Goal: Contribute content: Add original content to the website for others to see

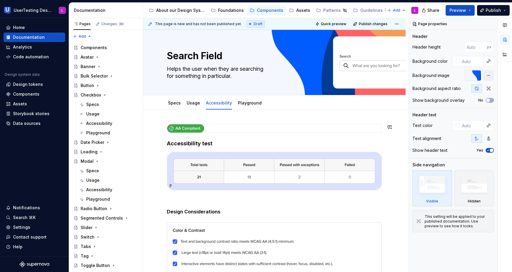
scroll to position [174, 0]
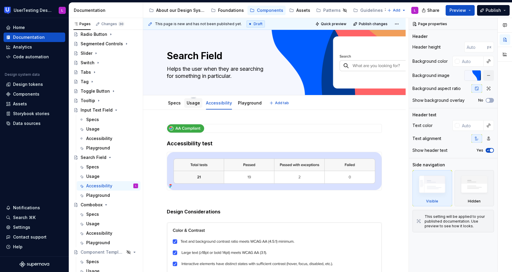
click at [187, 104] on link "Usage" at bounding box center [193, 102] width 13 height 5
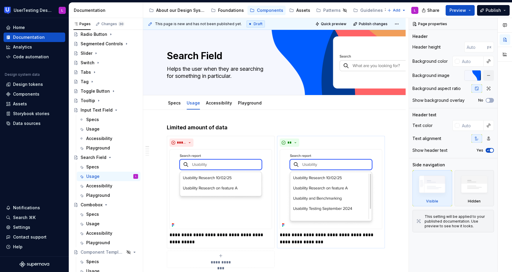
type textarea "*"
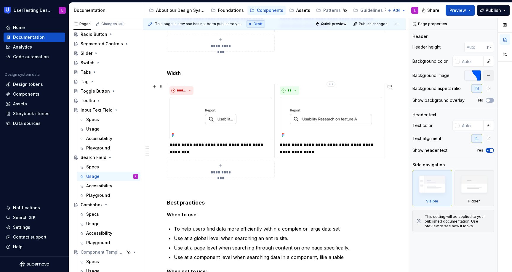
scroll to position [343, 0]
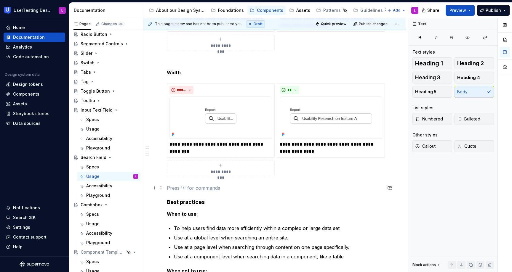
click at [264, 186] on p at bounding box center [274, 188] width 215 height 7
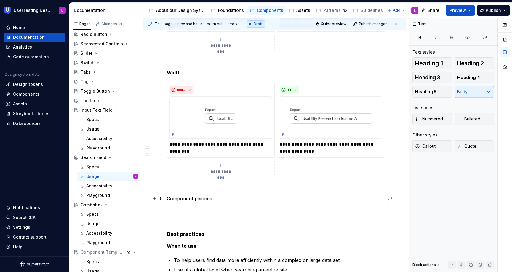
click at [188, 199] on p "Component pairings" at bounding box center [274, 198] width 215 height 7
click at [221, 188] on button "button" at bounding box center [223, 188] width 8 height 8
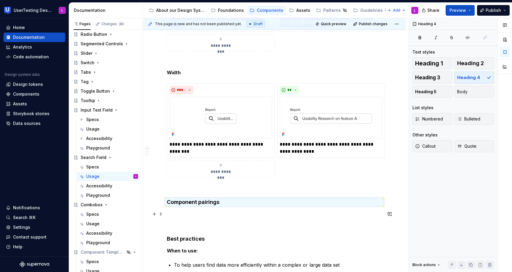
click at [175, 211] on p at bounding box center [274, 214] width 215 height 7
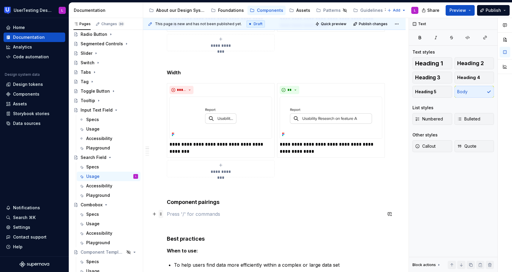
click at [160, 216] on span at bounding box center [160, 214] width 5 height 8
click at [188, 213] on p at bounding box center [274, 214] width 215 height 7
click at [161, 84] on span at bounding box center [160, 86] width 5 height 8
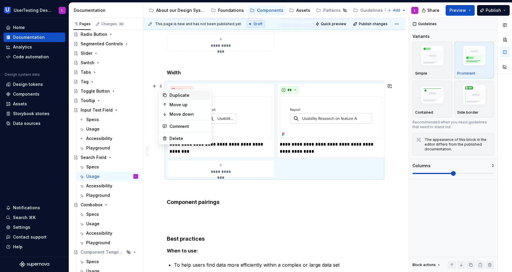
click at [173, 95] on div "Duplicate" at bounding box center [188, 95] width 39 height 6
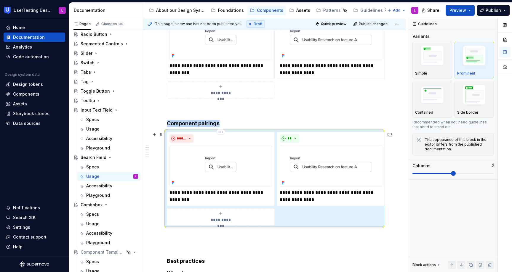
scroll to position [424, 0]
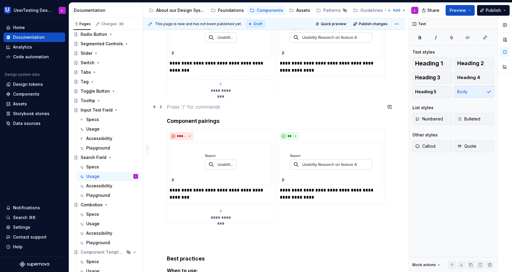
click at [188, 109] on p at bounding box center [274, 106] width 215 height 7
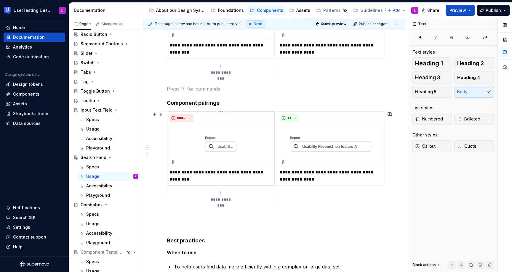
scroll to position [458, 0]
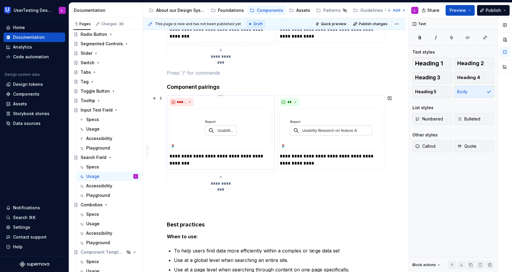
click at [182, 163] on p "**********" at bounding box center [220, 160] width 103 height 14
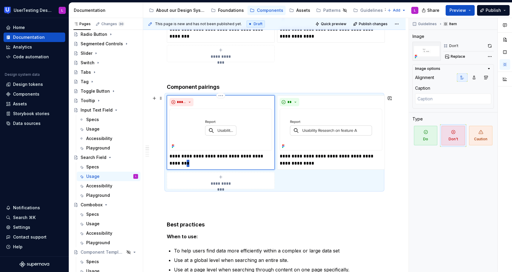
click at [182, 163] on p "**********" at bounding box center [220, 160] width 103 height 14
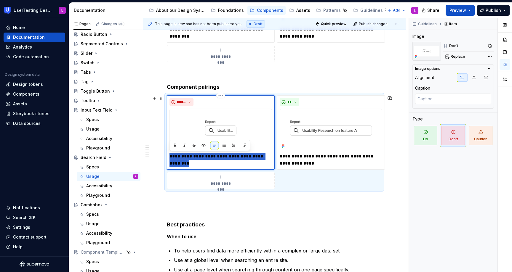
type textarea "*"
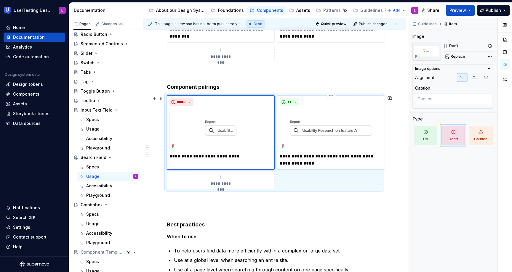
click at [290, 157] on p "**********" at bounding box center [331, 160] width 103 height 14
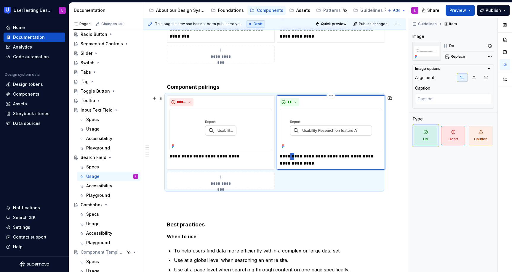
click at [290, 157] on p "**********" at bounding box center [331, 160] width 103 height 14
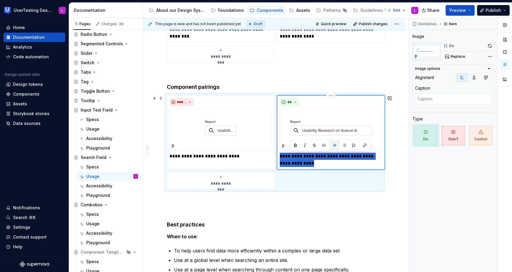
click at [290, 157] on p "**********" at bounding box center [331, 160] width 103 height 14
type textarea "*"
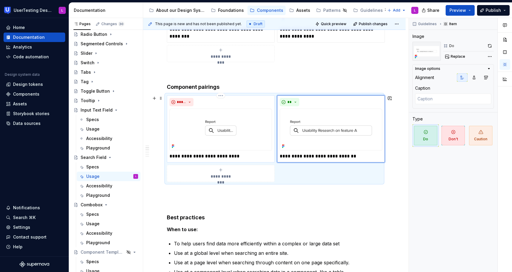
click at [239, 155] on p "**********" at bounding box center [220, 156] width 103 height 7
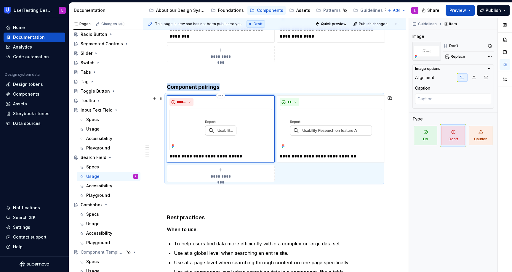
click at [252, 125] on img at bounding box center [220, 130] width 103 height 42
click at [460, 55] on span "Replace" at bounding box center [458, 56] width 15 height 5
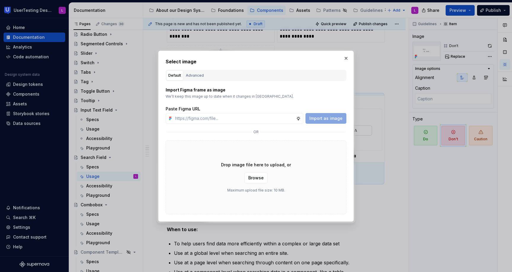
type textarea "*"
type input "[URL][DOMAIN_NAME]"
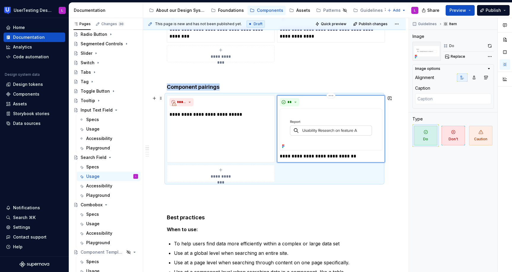
click at [358, 111] on img at bounding box center [331, 130] width 103 height 42
click at [461, 56] on span "Replace" at bounding box center [458, 56] width 15 height 5
type textarea "*"
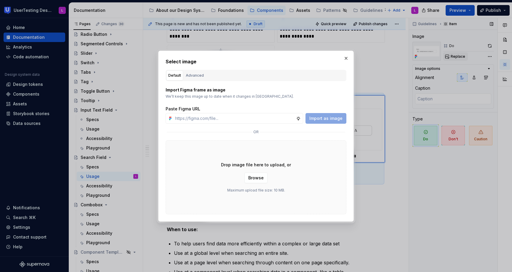
type input "[URL][DOMAIN_NAME]"
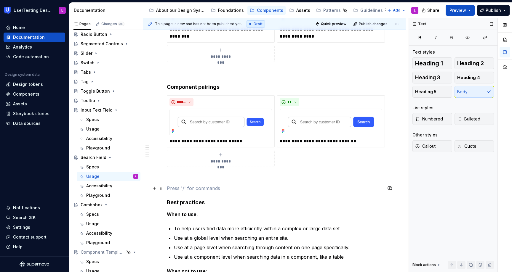
click at [347, 190] on p at bounding box center [274, 188] width 215 height 7
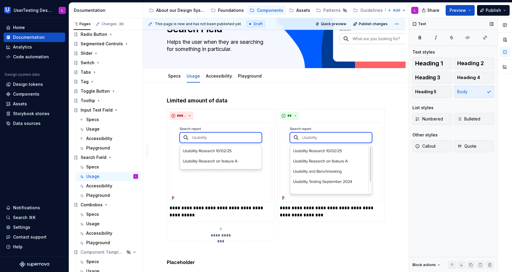
scroll to position [0, 0]
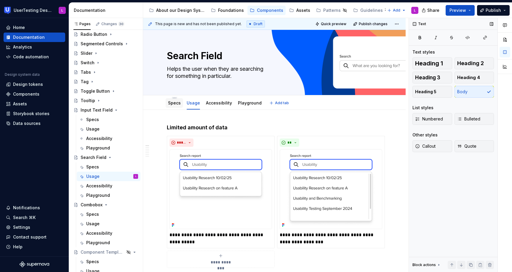
click at [170, 106] on div "Specs" at bounding box center [174, 103] width 13 height 7
click at [313, 171] on img at bounding box center [331, 189] width 103 height 80
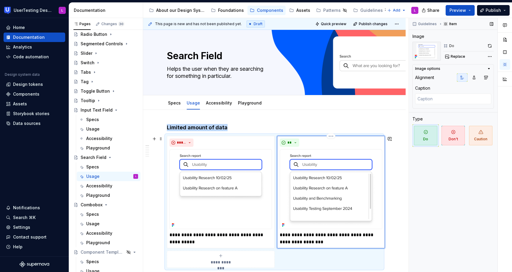
click at [316, 194] on img at bounding box center [331, 189] width 103 height 80
click at [489, 47] on button "button" at bounding box center [490, 46] width 8 height 8
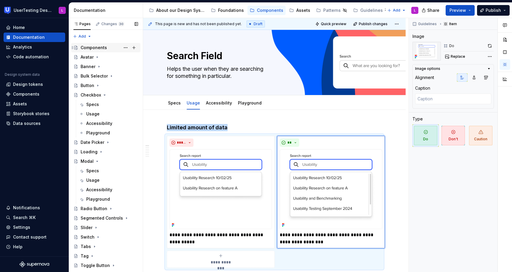
click at [105, 50] on div "Components" at bounding box center [94, 48] width 26 height 6
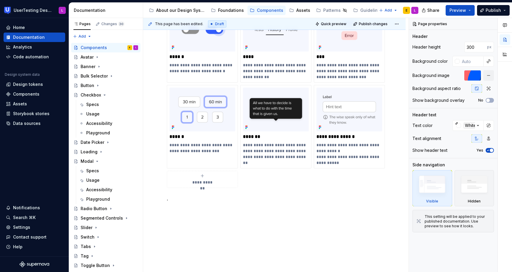
click at [203, 177] on icon "submit" at bounding box center [202, 176] width 5 height 5
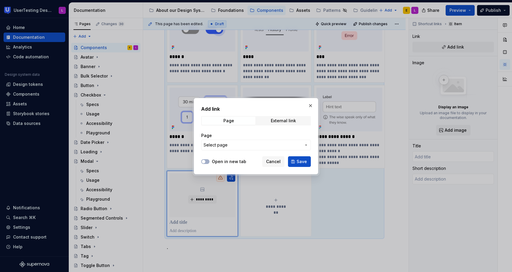
click at [240, 149] on button "Select page" at bounding box center [256, 145] width 110 height 11
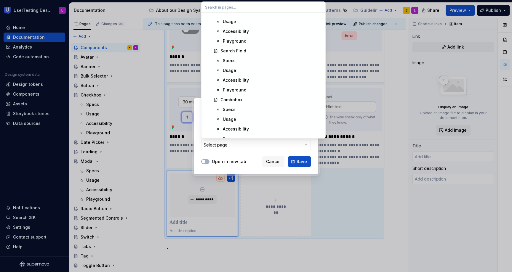
scroll to position [1132, 0]
click at [244, 49] on div "Search Field" at bounding box center [233, 50] width 26 height 6
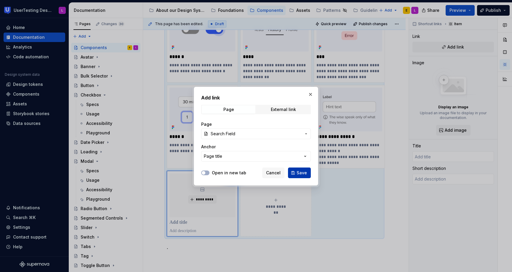
click at [301, 172] on span "Save" at bounding box center [302, 173] width 10 height 6
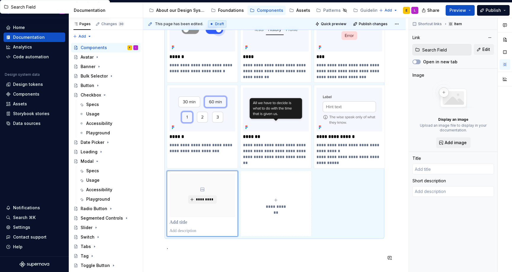
type textarea "*"
type input "Search Field"
type textarea "Helps the user when they are searching for something in particular."
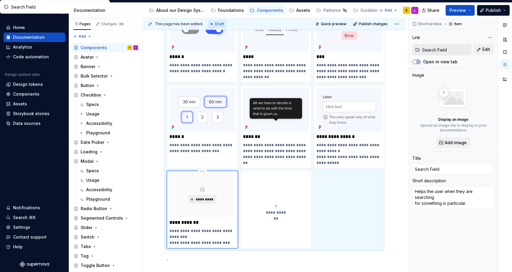
click at [205, 198] on span "*********" at bounding box center [205, 199] width 18 height 5
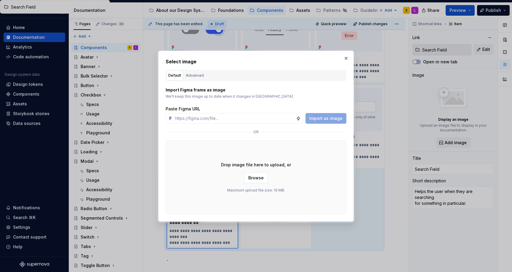
type textarea "*"
type input "[URL][DOMAIN_NAME]"
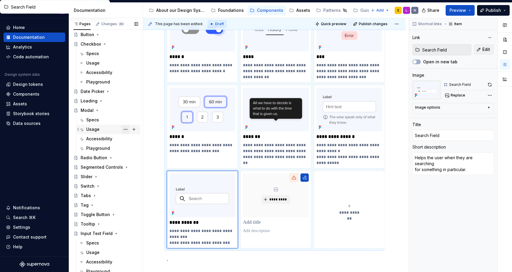
scroll to position [0, 0]
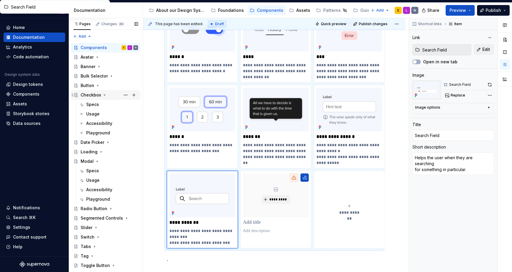
click at [103, 95] on icon "Page tree" at bounding box center [104, 95] width 5 height 5
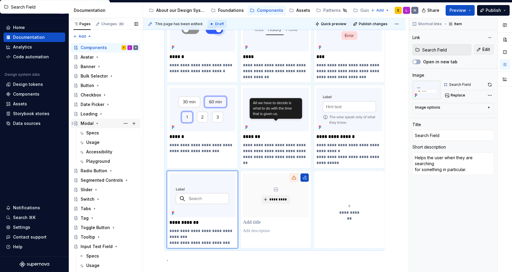
click at [95, 122] on icon "Page tree" at bounding box center [97, 123] width 5 height 5
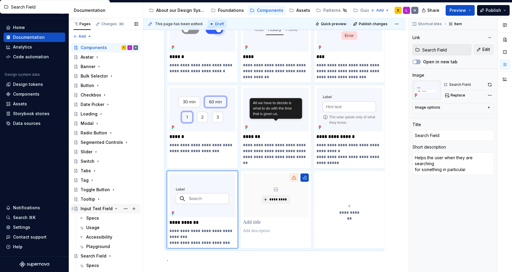
click at [116, 209] on icon "Page tree" at bounding box center [116, 208] width 5 height 5
click at [109, 218] on icon "Page tree" at bounding box center [109, 218] width 1 height 1
click at [105, 228] on icon "Page tree" at bounding box center [105, 228] width 1 height 1
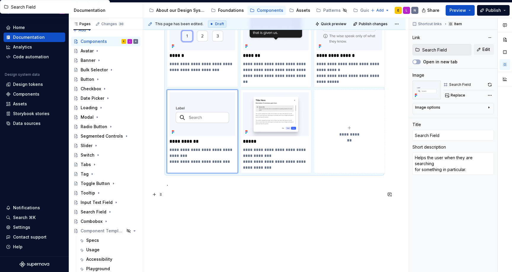
scroll to position [537, 0]
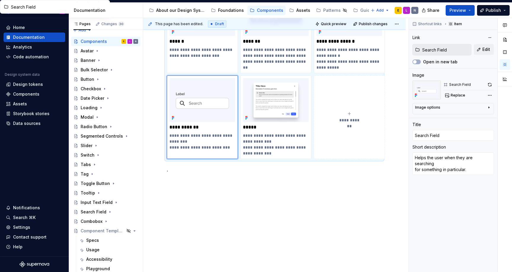
click at [353, 119] on span "**********" at bounding box center [350, 120] width 26 height 6
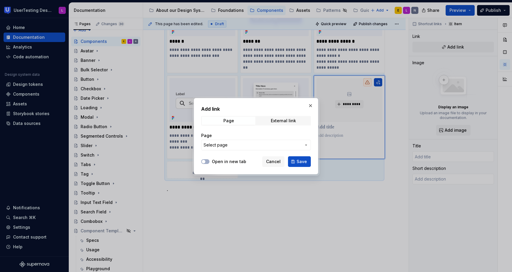
click at [302, 143] on button "Select page" at bounding box center [256, 145] width 110 height 11
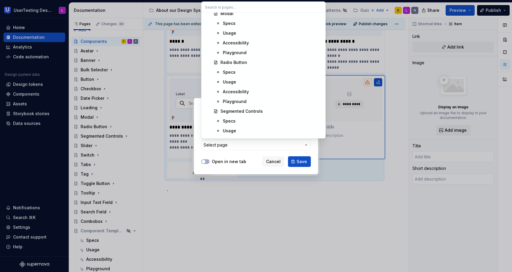
scroll to position [685, 0]
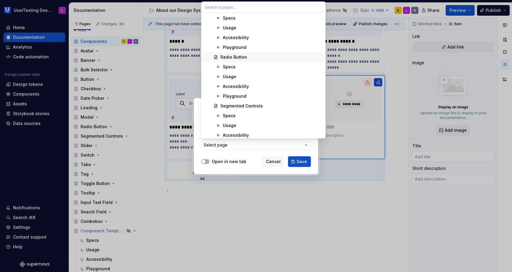
click at [249, 56] on div "Radio Button" at bounding box center [270, 57] width 101 height 6
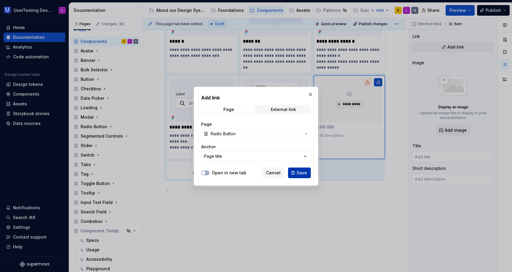
click at [299, 173] on span "Save" at bounding box center [302, 173] width 10 height 6
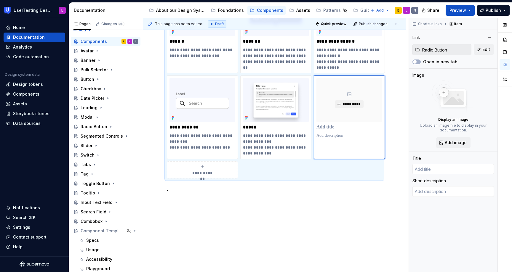
scroll to position [498, 0]
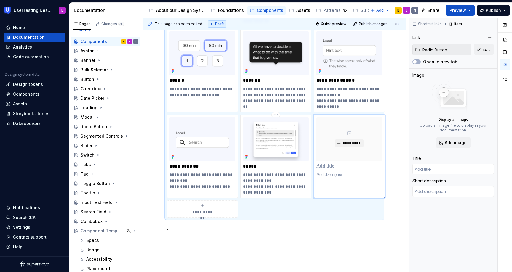
type textarea "*"
type input "Radio Button"
type textarea "A Radio button is a circular input that lets users select a single option from …"
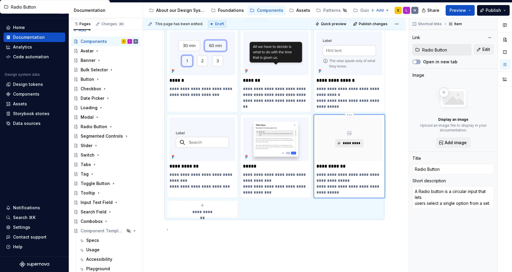
click at [349, 143] on span "*********" at bounding box center [351, 143] width 18 height 5
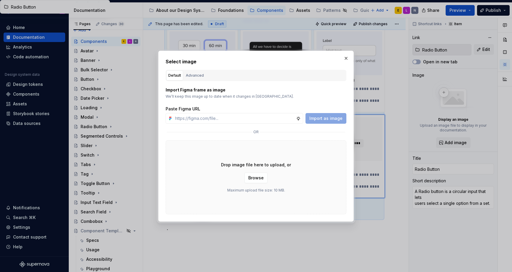
type textarea "*"
type input "[URL][DOMAIN_NAME]"
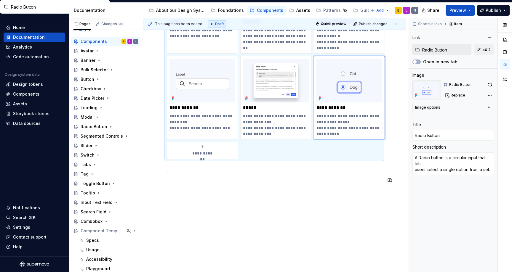
scroll to position [537, 0]
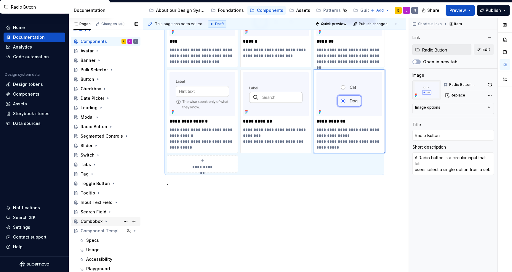
click at [89, 222] on div "Combobox" at bounding box center [92, 222] width 22 height 6
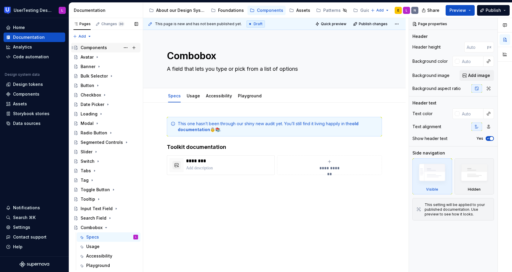
click at [95, 49] on div "Components" at bounding box center [94, 48] width 26 height 6
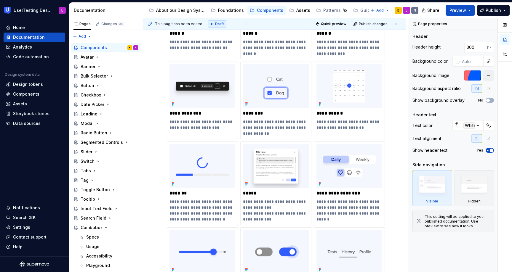
scroll to position [254, 0]
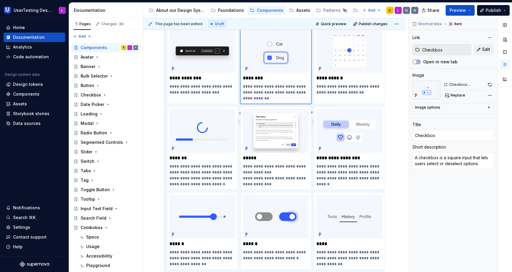
click at [292, 70] on img at bounding box center [276, 51] width 66 height 44
click at [492, 84] on button "button" at bounding box center [490, 85] width 8 height 8
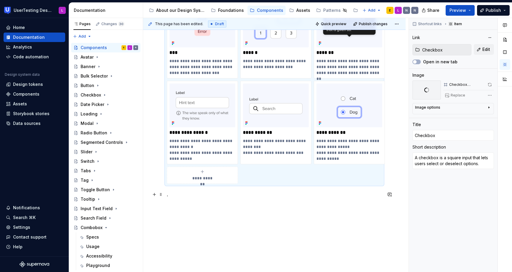
scroll to position [525, 0]
click at [200, 172] on icon "submit" at bounding box center [202, 172] width 5 height 5
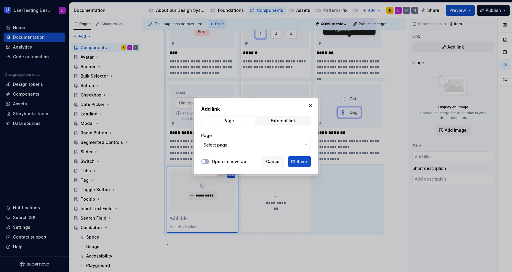
click at [305, 146] on icon "button" at bounding box center [306, 145] width 5 height 5
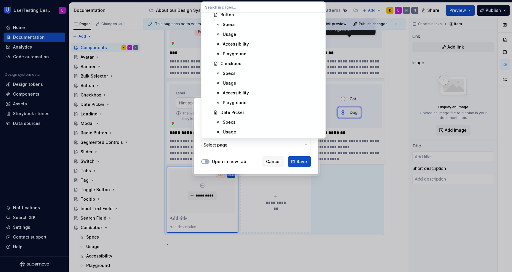
scroll to position [486, 0]
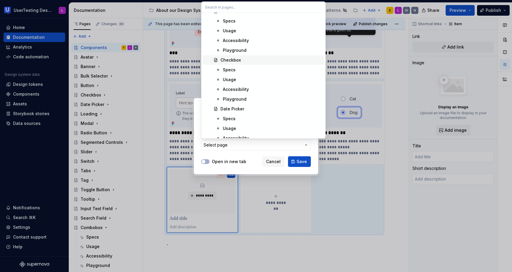
click at [235, 61] on div "Checkbox" at bounding box center [230, 60] width 20 height 6
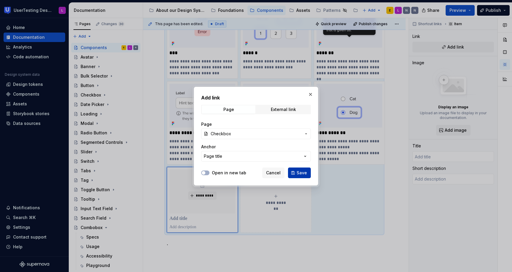
click at [300, 172] on span "Save" at bounding box center [302, 173] width 10 height 6
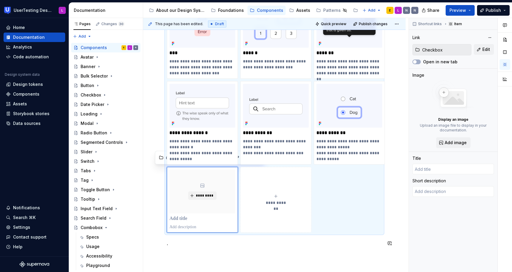
type textarea "*"
type input "Checkbox"
type textarea "A checkbox is a square input that lets users select or deselect options."
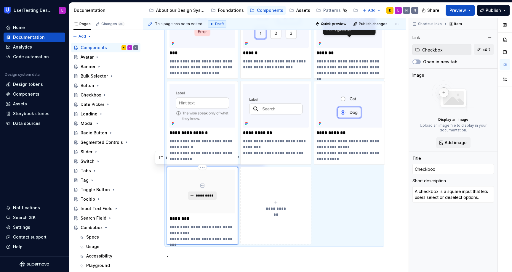
click at [207, 197] on span "*********" at bounding box center [205, 195] width 18 height 5
type textarea "*"
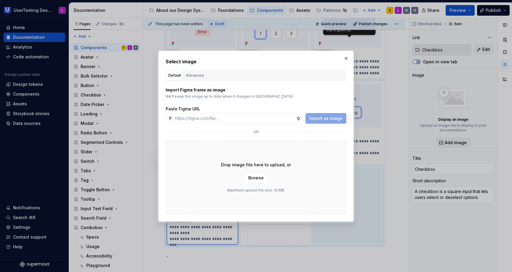
type input "[URL][DOMAIN_NAME]"
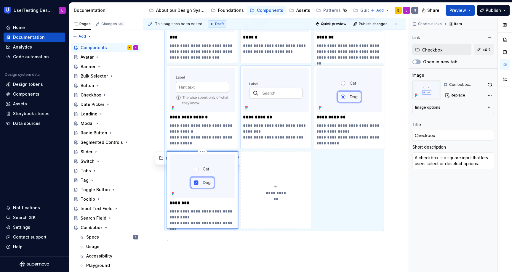
scroll to position [564, 0]
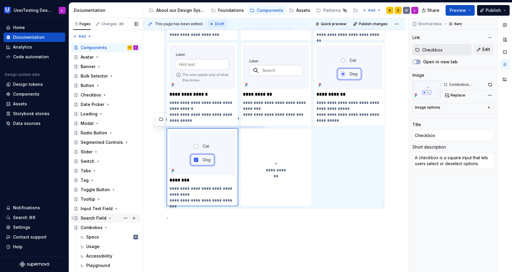
click at [96, 218] on div "Search Field" at bounding box center [94, 218] width 26 height 6
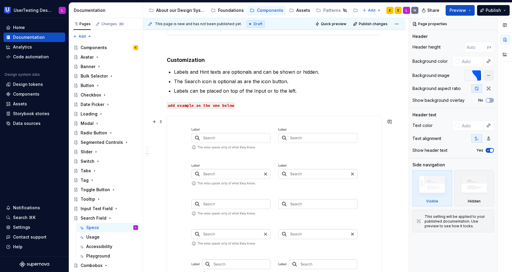
scroll to position [600, 0]
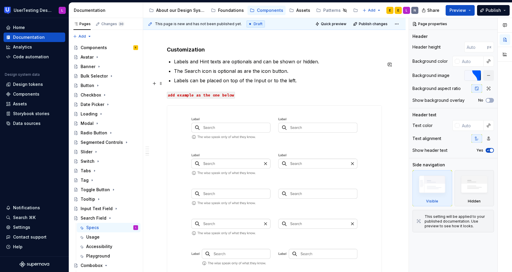
type textarea "*"
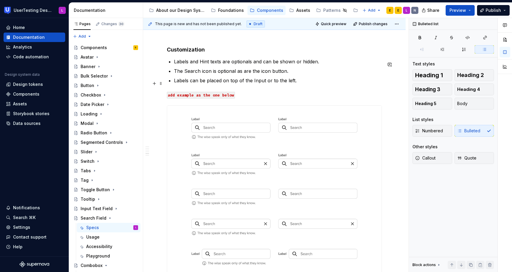
click at [299, 82] on p "Labels can be placed on top of the Input or to the left." at bounding box center [278, 80] width 208 height 7
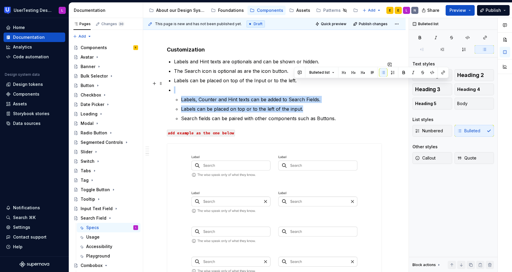
drag, startPoint x: 323, startPoint y: 113, endPoint x: 340, endPoint y: 82, distance: 34.8
click at [340, 82] on ul "Labels and Hint texts are optionals and can be shown or hidden. The Search icon…" at bounding box center [278, 90] width 208 height 64
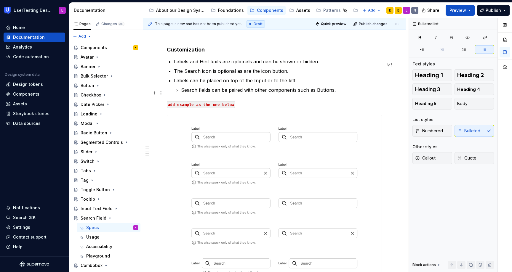
click at [182, 92] on p "Search fields can be paired with other components such as Buttons." at bounding box center [281, 90] width 201 height 7
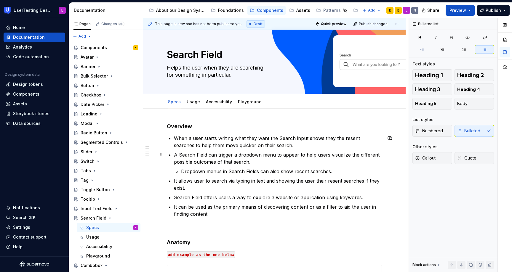
scroll to position [0, 0]
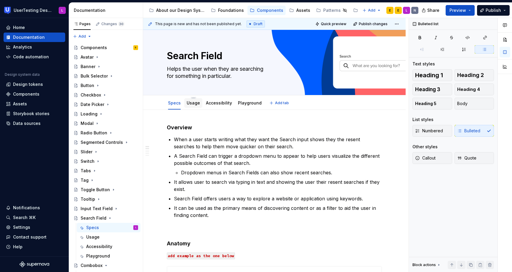
click at [188, 107] on div "Usage" at bounding box center [193, 102] width 18 height 9
click at [186, 104] on div "Usage" at bounding box center [193, 102] width 18 height 9
click at [190, 108] on div "Usage" at bounding box center [193, 103] width 18 height 11
click at [189, 103] on link "Usage" at bounding box center [193, 102] width 13 height 5
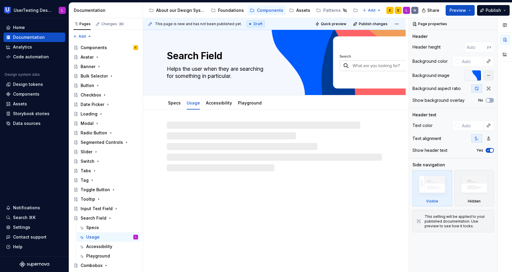
type textarea "*"
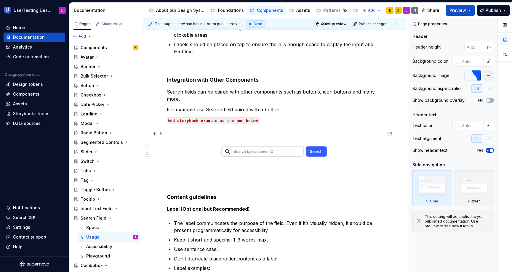
scroll to position [826, 0]
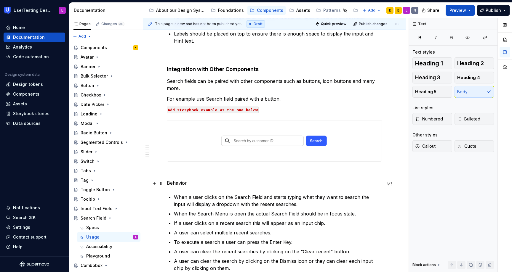
click at [190, 185] on p "Behavior" at bounding box center [274, 183] width 215 height 7
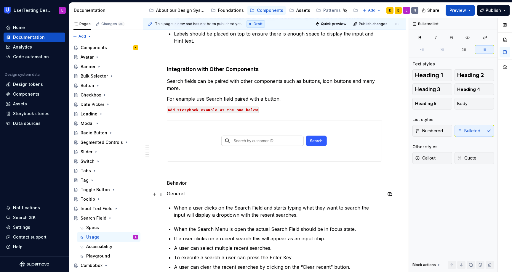
click at [175, 195] on p "General" at bounding box center [274, 193] width 215 height 7
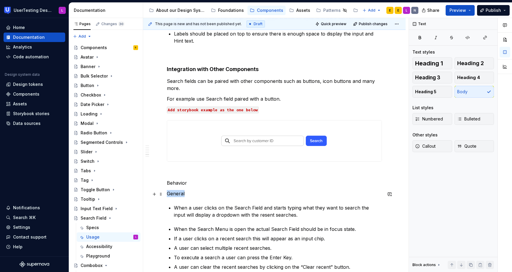
click at [175, 195] on p "General" at bounding box center [274, 193] width 215 height 7
click at [261, 182] on button "button" at bounding box center [264, 183] width 8 height 8
click at [177, 186] on p "Behavior" at bounding box center [274, 183] width 215 height 7
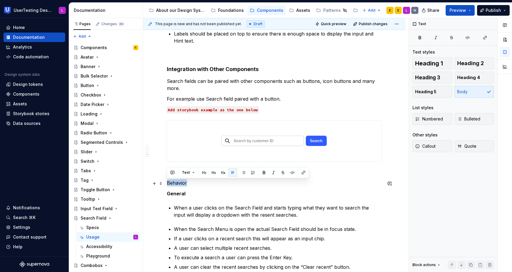
click at [177, 186] on p "Behavior" at bounding box center [274, 183] width 215 height 7
click at [219, 172] on button "button" at bounding box center [223, 173] width 8 height 8
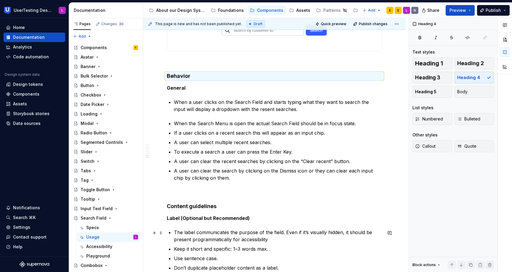
scroll to position [939, 0]
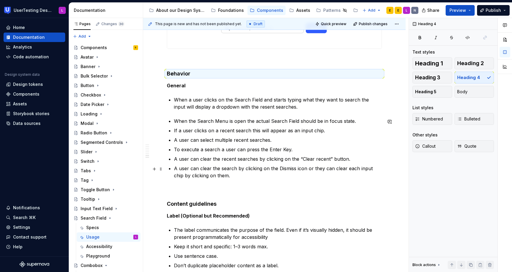
click at [225, 179] on p "A user can clear the search by clicking on the Dismiss icon or they can clear e…" at bounding box center [278, 172] width 208 height 14
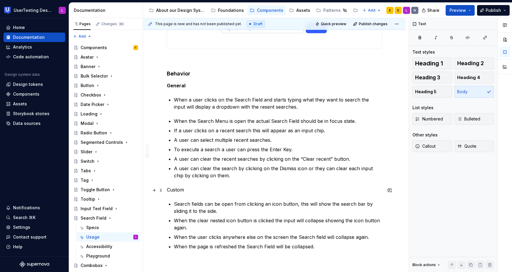
click at [180, 193] on p "Custom" at bounding box center [274, 189] width 215 height 7
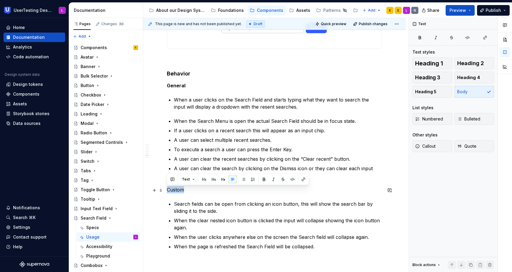
click at [180, 193] on p "Custom" at bounding box center [274, 189] width 215 height 7
click at [262, 180] on button "button" at bounding box center [264, 179] width 8 height 8
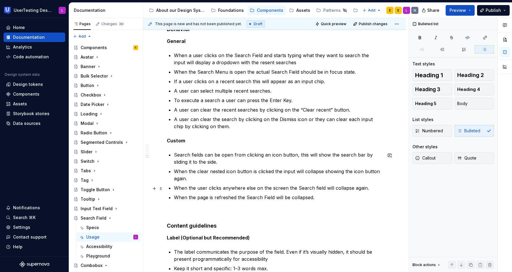
scroll to position [998, 0]
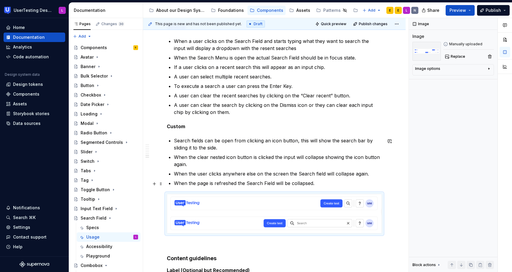
click at [324, 184] on p "When the page is refreshed the Search Field will be collapsed." at bounding box center [278, 183] width 208 height 7
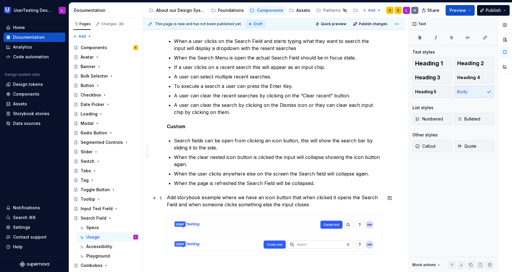
click at [285, 202] on p "Add storybook example where we have an icon button that when clicked it opens t…" at bounding box center [274, 201] width 215 height 14
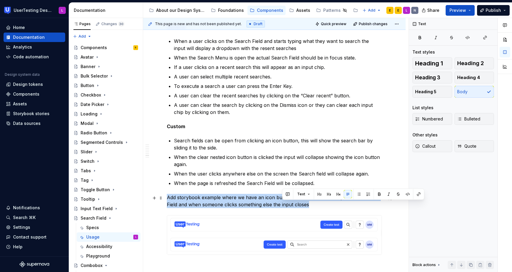
click at [285, 202] on p "Add storybook example where we have an icon button that when clicked it opens t…" at bounding box center [274, 201] width 215 height 14
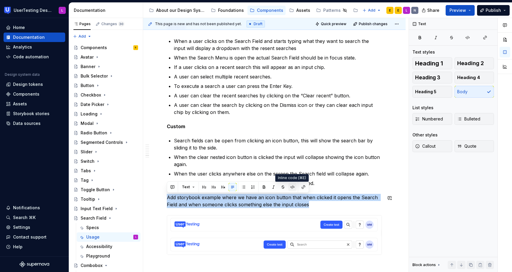
click at [292, 187] on button "button" at bounding box center [292, 187] width 8 height 8
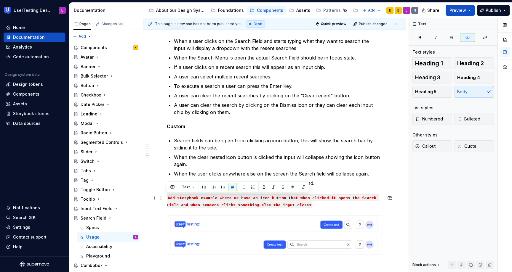
click at [343, 208] on p "Add storybook example where we have an icon button that when clicked it opens t…" at bounding box center [274, 201] width 215 height 14
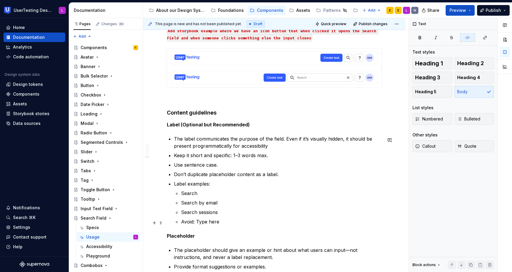
scroll to position [1179, 0]
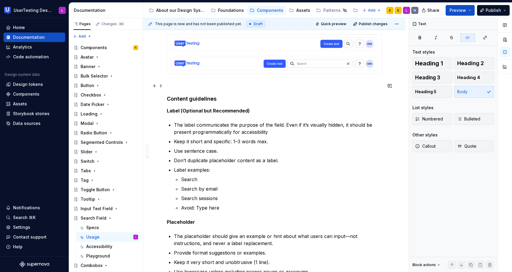
click at [188, 88] on p at bounding box center [274, 84] width 215 height 7
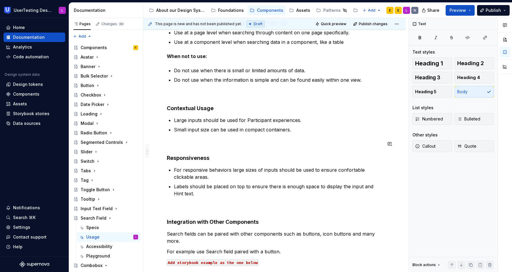
scroll to position [673, 0]
click at [298, 129] on p "Small input size can be used in compact containers." at bounding box center [278, 130] width 208 height 7
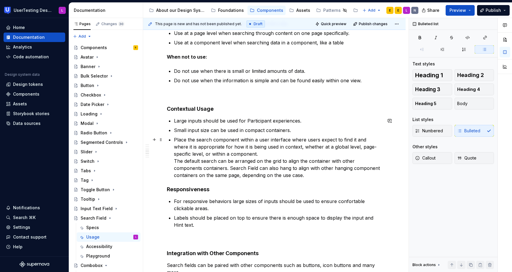
click at [200, 140] on p "Place the search component within a user interface where users expect to find i…" at bounding box center [278, 157] width 208 height 43
click at [237, 140] on p "Place the Search Field component within a user interface where users expect to …" at bounding box center [278, 157] width 208 height 43
click at [174, 161] on p "Place the Search Field within a user interface where users expect to find it an…" at bounding box center [278, 157] width 208 height 43
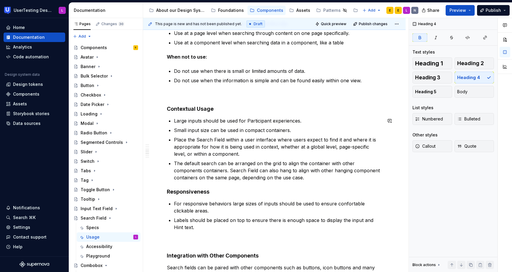
click at [182, 185] on div "**********" at bounding box center [274, 217] width 215 height 1532
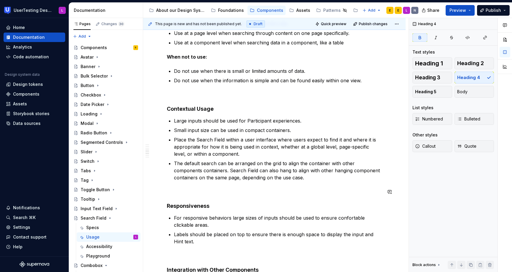
click at [184, 187] on div "**********" at bounding box center [274, 224] width 215 height 1546
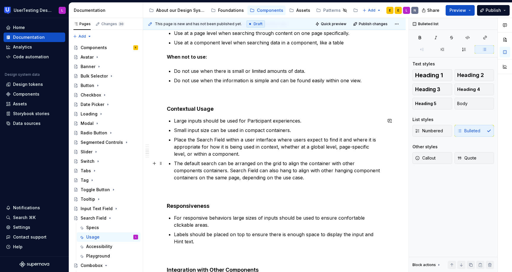
click at [206, 164] on p "The default search can be arranged on the grid to align the container with othe…" at bounding box center [278, 170] width 208 height 21
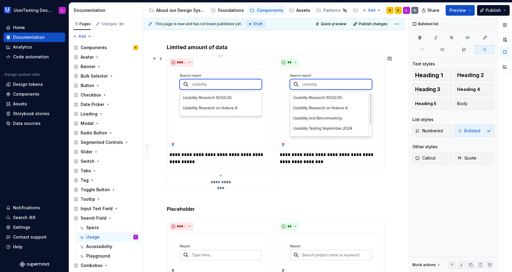
scroll to position [0, 0]
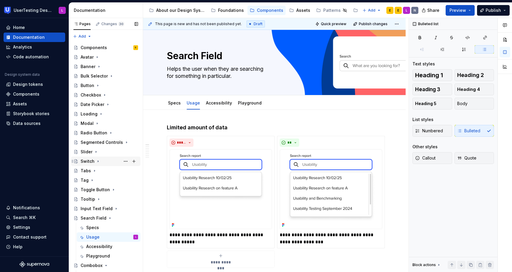
click at [89, 162] on div "Switch" at bounding box center [88, 161] width 14 height 6
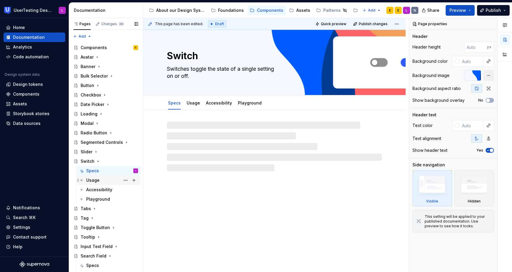
click at [95, 181] on div "Usage" at bounding box center [92, 180] width 13 height 6
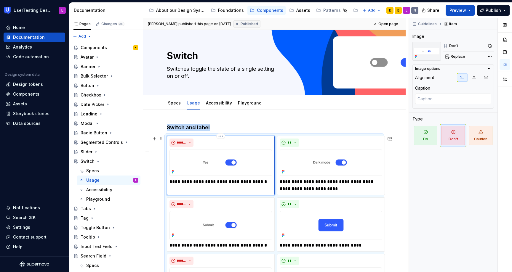
click at [234, 168] on img at bounding box center [220, 162] width 103 height 27
click at [490, 46] on button "button" at bounding box center [490, 46] width 8 height 8
click at [366, 159] on img at bounding box center [331, 162] width 103 height 27
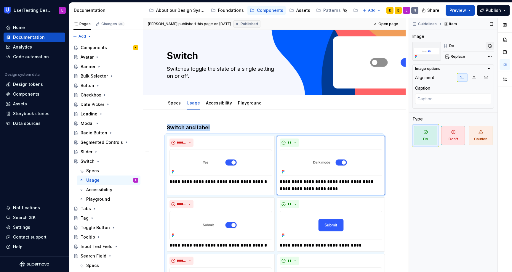
click at [487, 47] on button "button" at bounding box center [490, 46] width 8 height 8
click at [254, 223] on img at bounding box center [220, 225] width 103 height 29
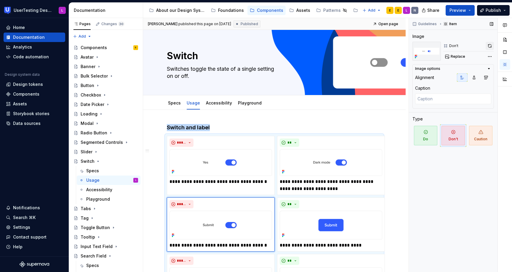
click at [491, 44] on button "button" at bounding box center [490, 46] width 8 height 8
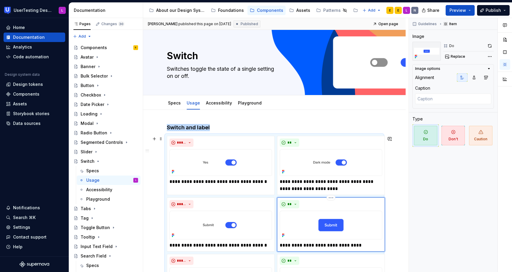
click at [336, 225] on img at bounding box center [331, 225] width 103 height 29
click at [490, 45] on button "button" at bounding box center [490, 46] width 8 height 8
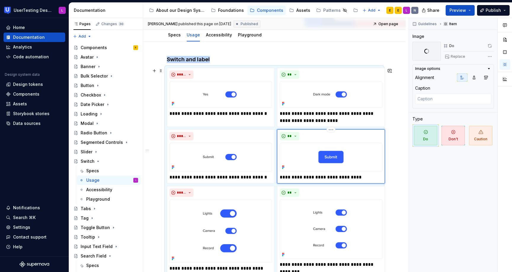
scroll to position [121, 0]
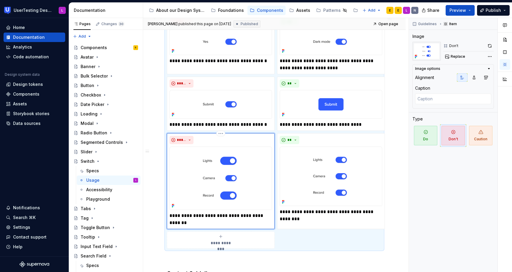
click at [205, 169] on img at bounding box center [220, 179] width 103 height 64
click at [489, 44] on button "button" at bounding box center [490, 46] width 8 height 8
click at [329, 166] on img at bounding box center [331, 177] width 103 height 60
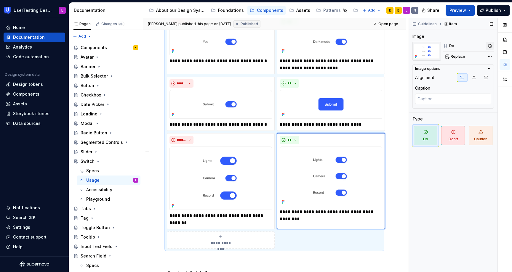
click at [492, 45] on button "button" at bounding box center [490, 46] width 8 height 8
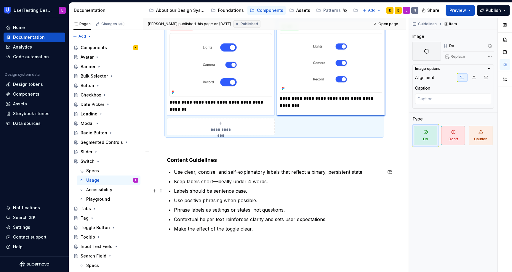
scroll to position [274, 0]
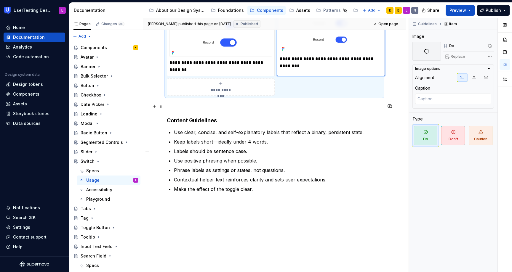
click at [177, 107] on p at bounding box center [274, 106] width 215 height 7
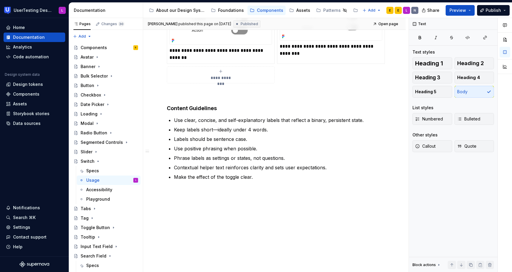
type textarea "*"
